Goal: Check status: Check status

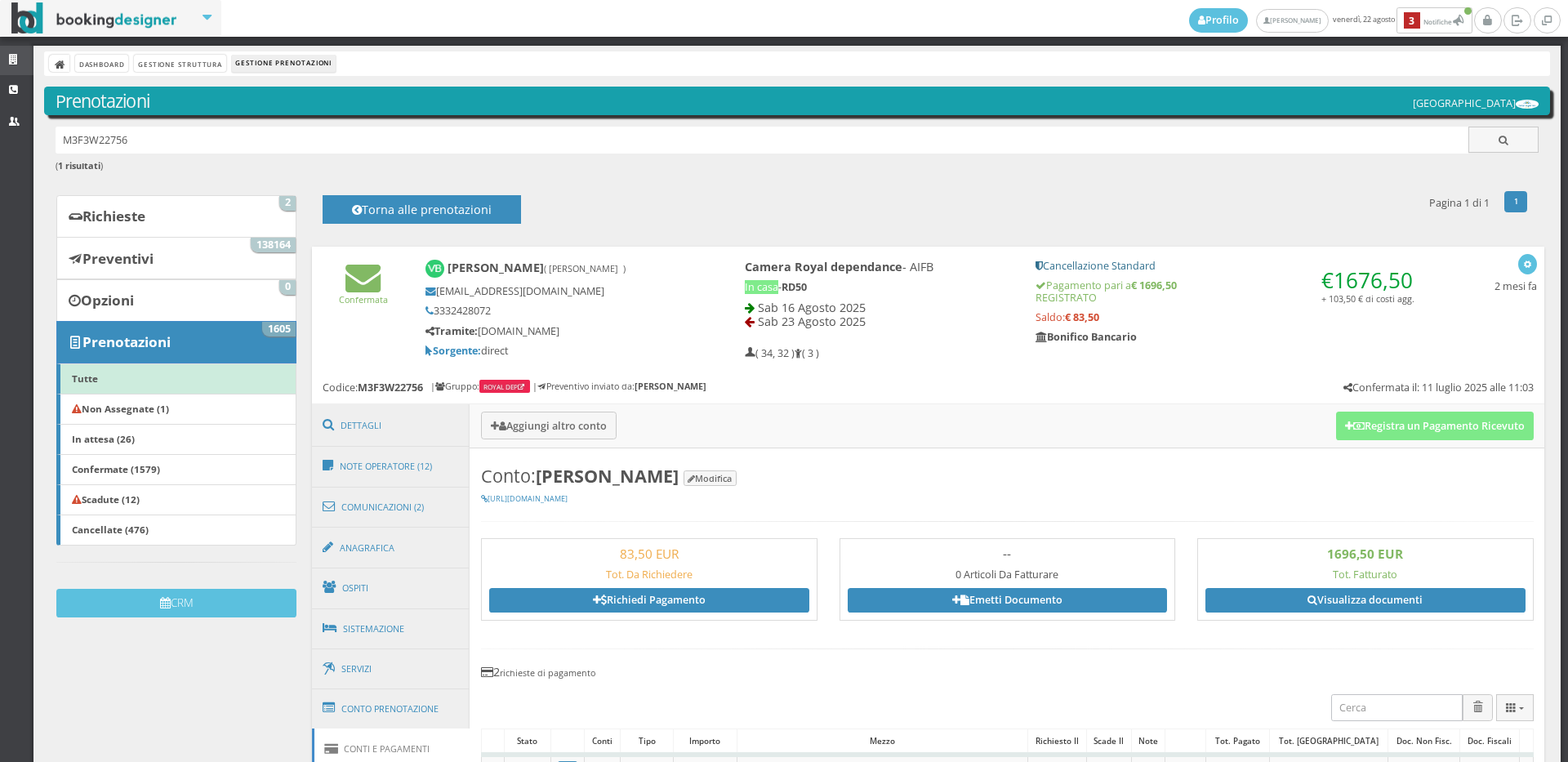
click at [8, 57] on link "Strutture" at bounding box center [16, 60] width 33 height 29
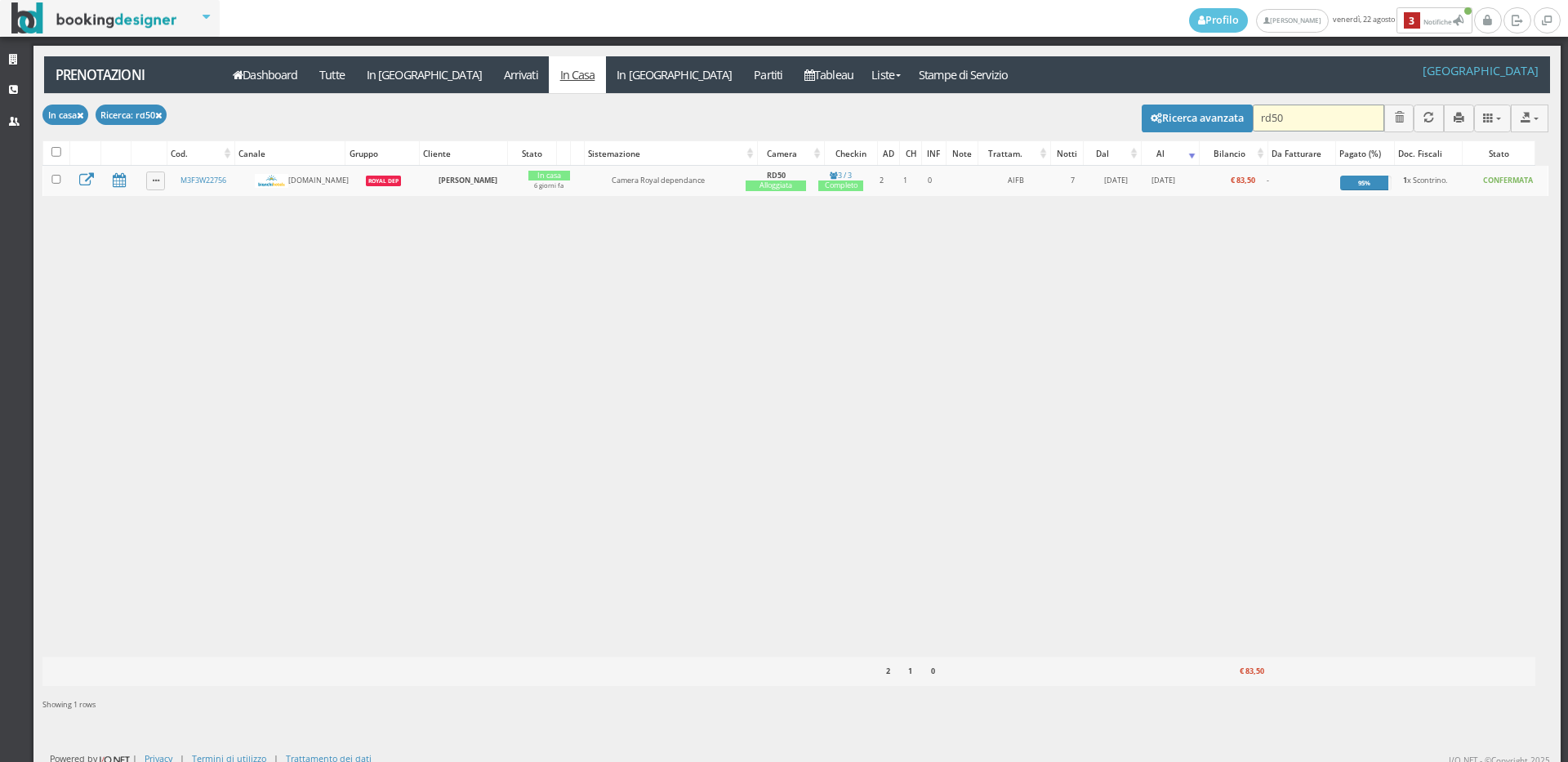
click at [1276, 120] on input "rd50" at bounding box center [1318, 118] width 132 height 27
type input "santin"
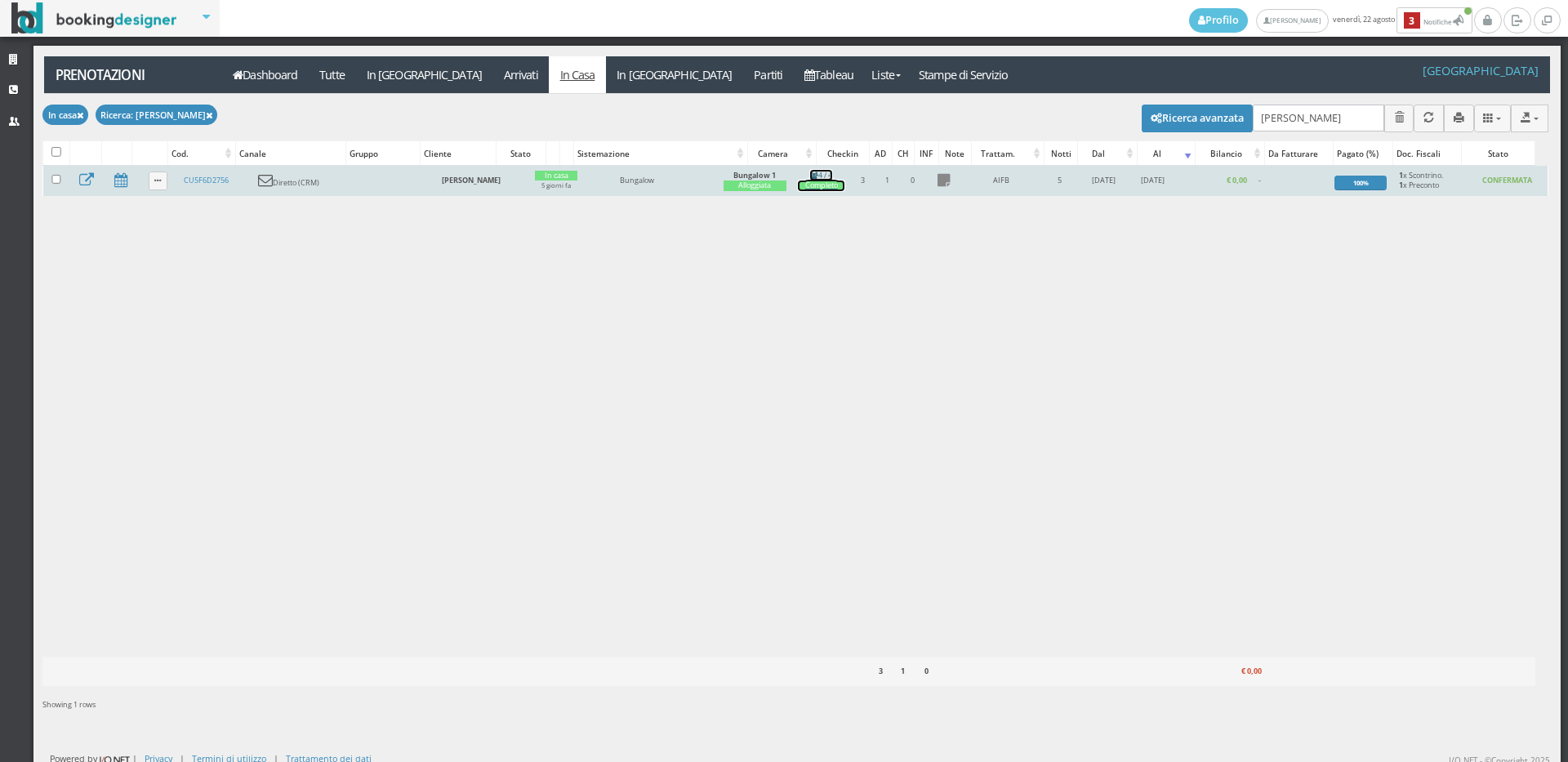
click at [844, 186] on div "Completo" at bounding box center [821, 185] width 46 height 10
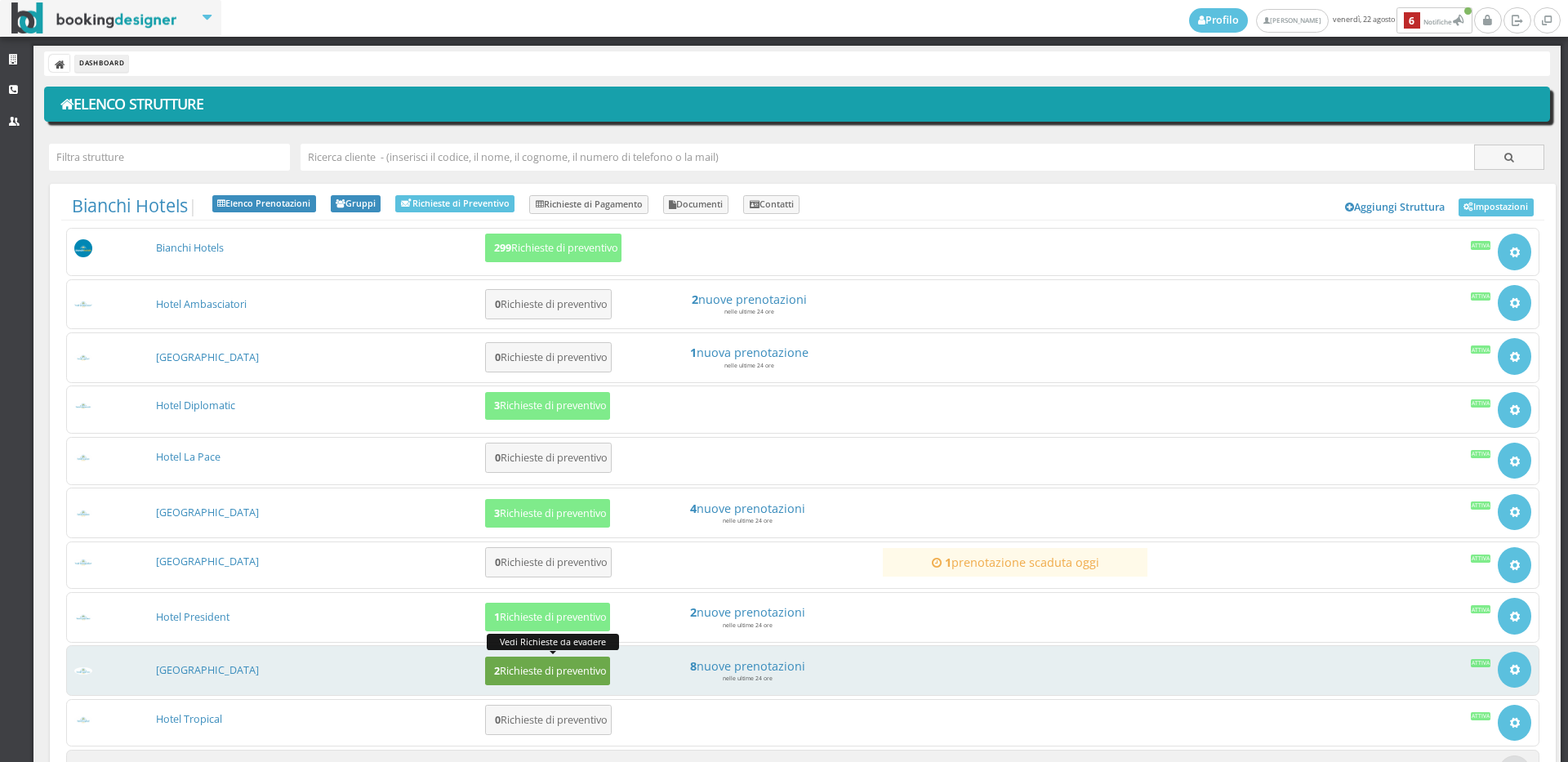
click at [507, 669] on h5 "2 Richieste di preventivo" at bounding box center [548, 671] width 118 height 12
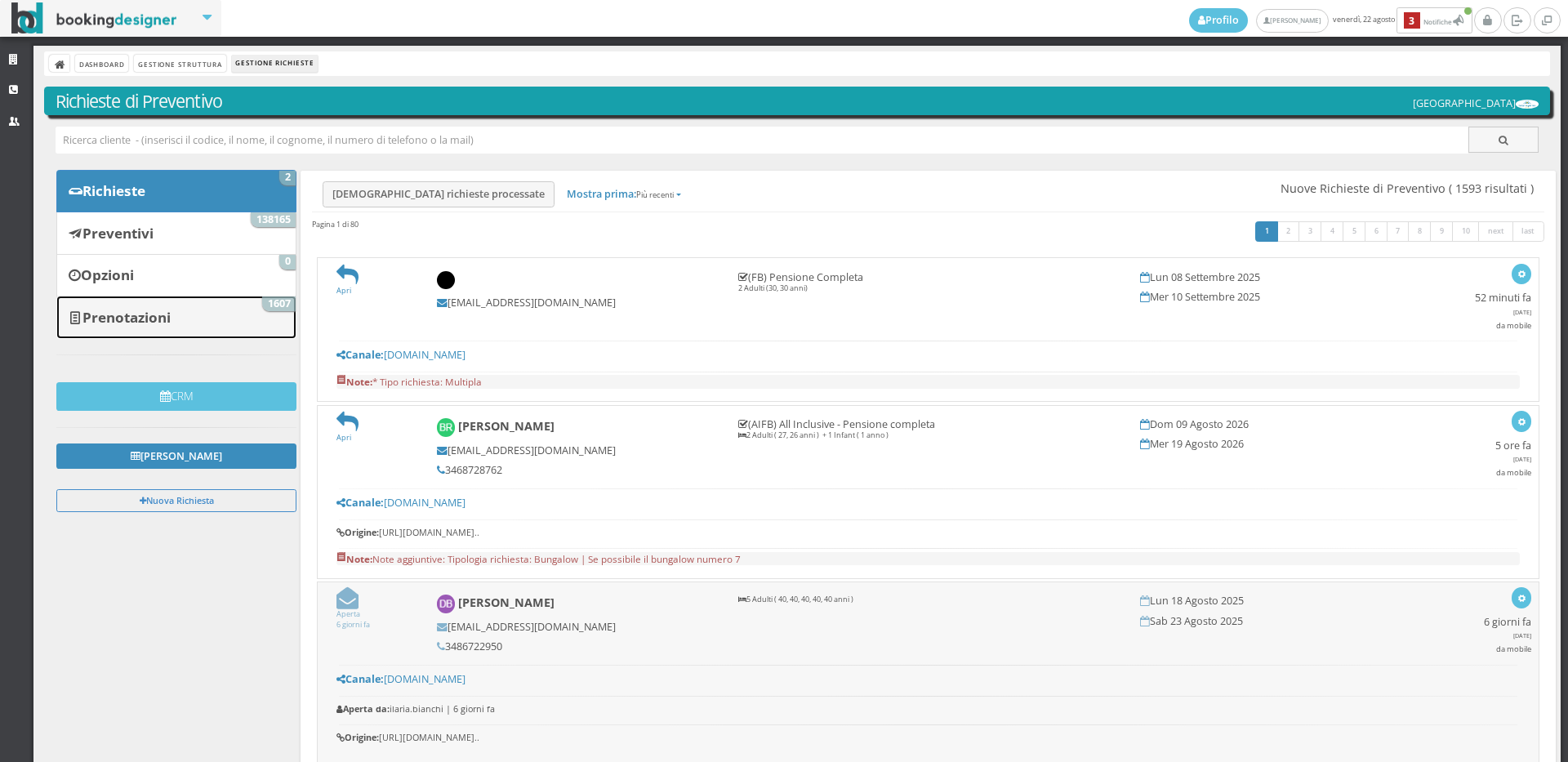
click at [160, 313] on b "Prenotazioni" at bounding box center [126, 318] width 88 height 19
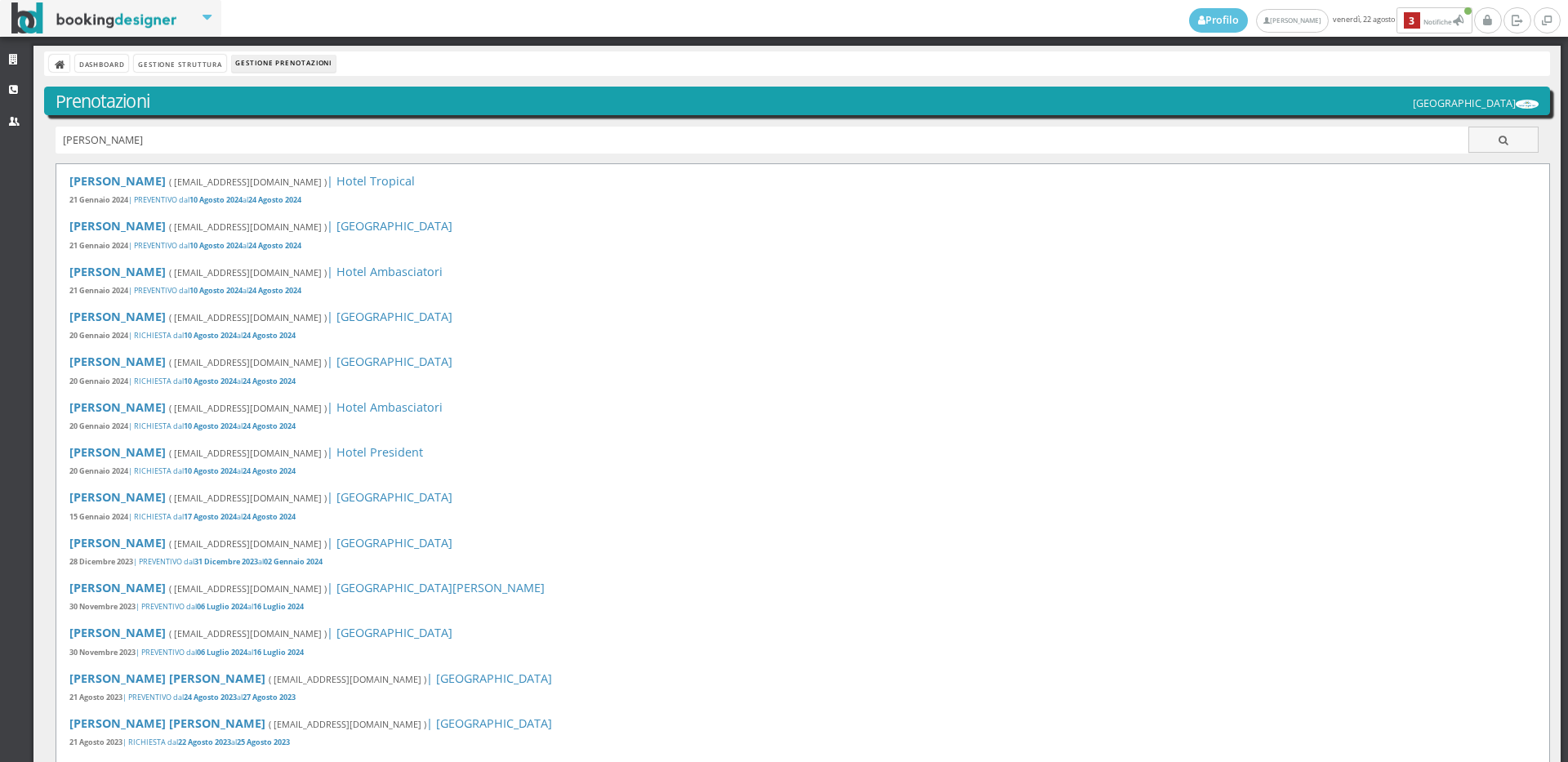
type input "santin"
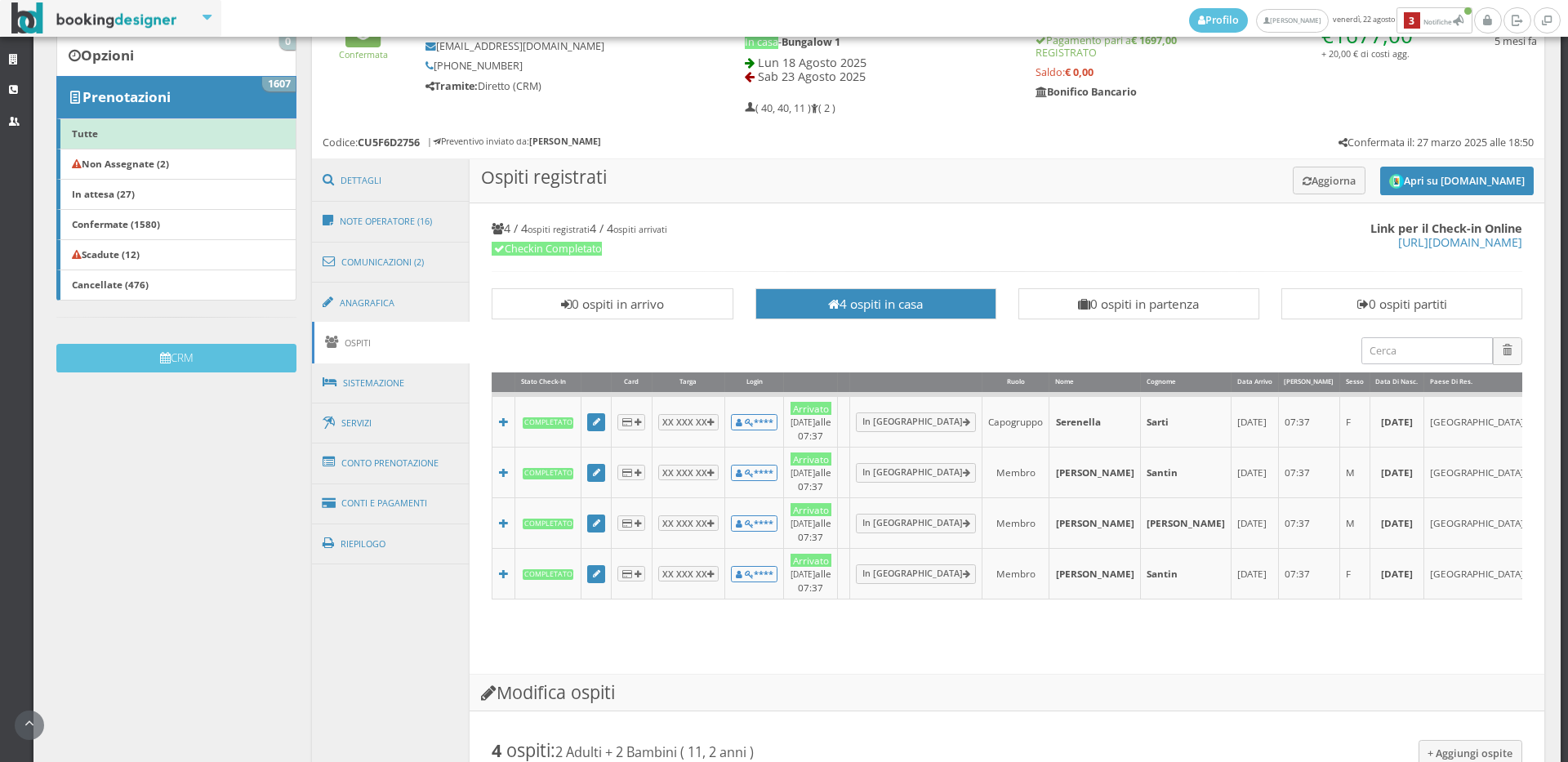
scroll to position [181, 0]
